Goal: Task Accomplishment & Management: Use online tool/utility

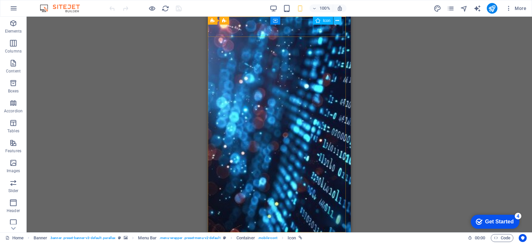
click at [0, 0] on icon at bounding box center [0, 0] width 0 height 0
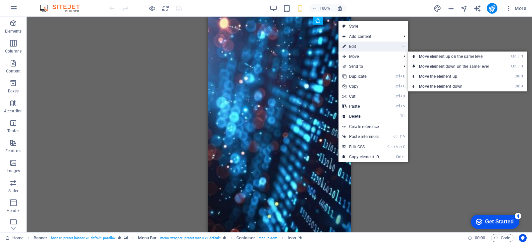
select select "xMidYMid"
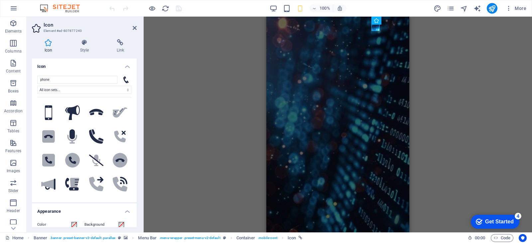
scroll to position [266, 0]
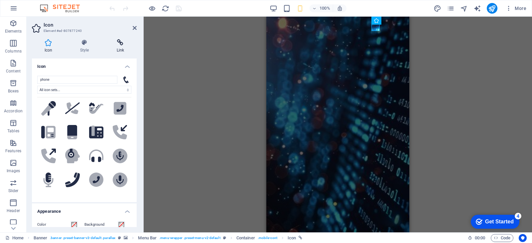
click at [121, 43] on icon at bounding box center [120, 42] width 33 height 7
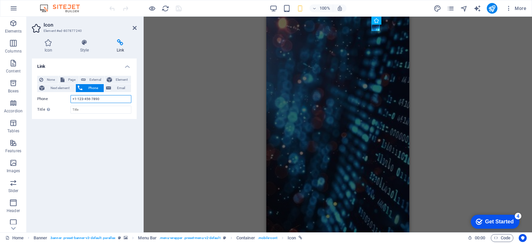
click at [103, 98] on input "+1-123-456-7890" at bounding box center [101, 99] width 61 height 8
type input "+"
type input "[PHONE_NUMBER]"
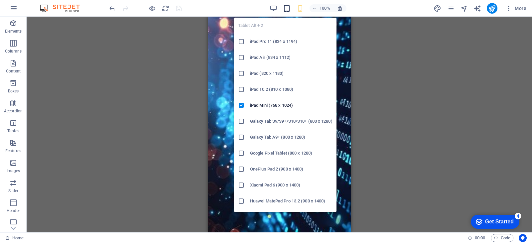
click at [286, 9] on icon "button" at bounding box center [287, 9] width 8 height 8
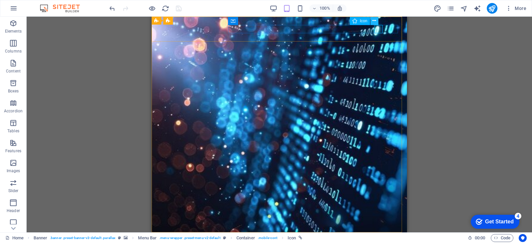
click at [0, 0] on icon at bounding box center [0, 0] width 0 height 0
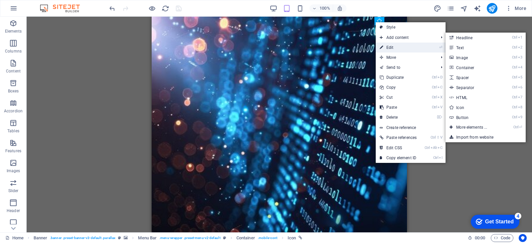
click at [388, 47] on link "⏎ Edit" at bounding box center [398, 48] width 45 height 10
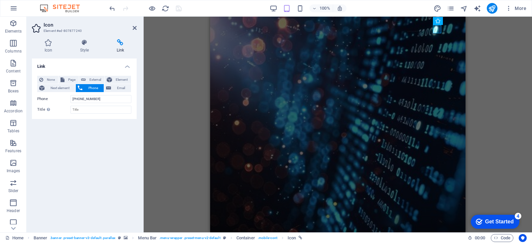
click at [482, 37] on div "H1 Banner Container Banner Menu Bar Menu Container Banner Logo Icon H1" at bounding box center [338, 125] width 388 height 216
click at [136, 27] on icon at bounding box center [135, 27] width 4 height 5
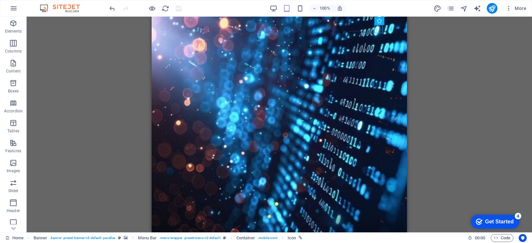
click at [418, 46] on div "H1 Banner Container Banner Menu Bar Menu Container Banner Logo Icon H1" at bounding box center [280, 125] width 506 height 216
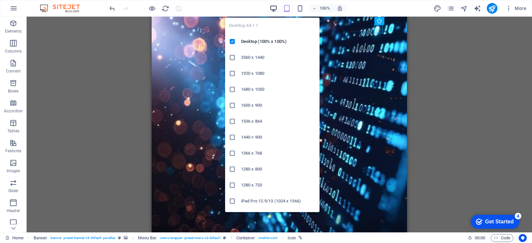
click at [275, 9] on icon "button" at bounding box center [274, 9] width 8 height 8
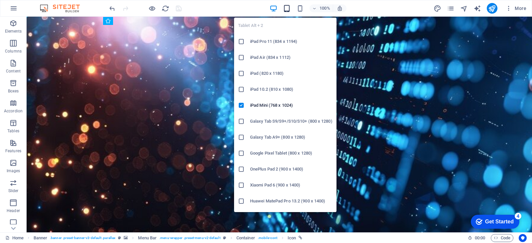
click at [289, 9] on icon "button" at bounding box center [287, 9] width 8 height 8
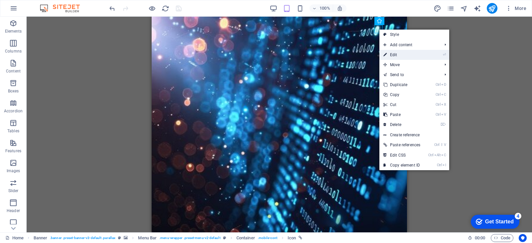
click at [391, 54] on link "⏎ Edit" at bounding box center [401, 55] width 45 height 10
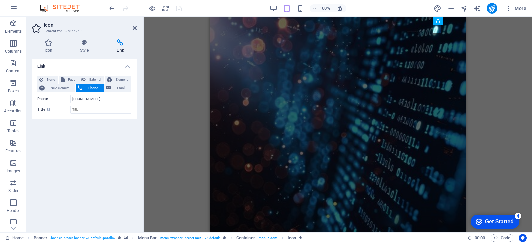
click at [483, 78] on div "H1 Banner Container Banner Menu Bar Menu Container Banner Logo Icon H1 HTML" at bounding box center [338, 125] width 388 height 216
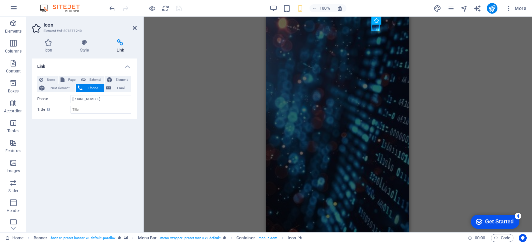
click at [427, 46] on div "H1 Banner Container Banner Menu Bar Menu Container Banner Logo Icon H1 HTML" at bounding box center [338, 125] width 388 height 216
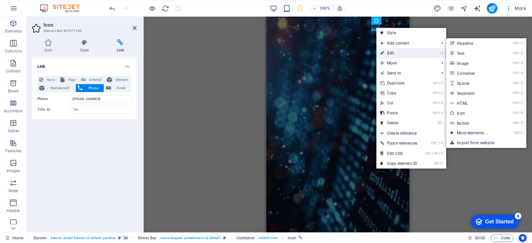
click at [393, 52] on link "⏎ Edit" at bounding box center [398, 53] width 45 height 10
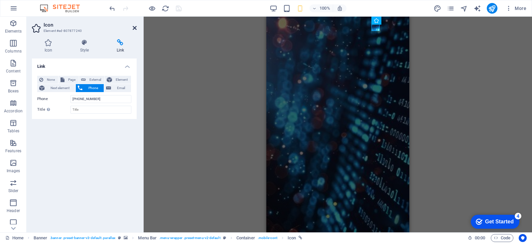
click at [134, 27] on icon at bounding box center [135, 27] width 4 height 5
